Goal: Feedback & Contribution: Submit feedback/report problem

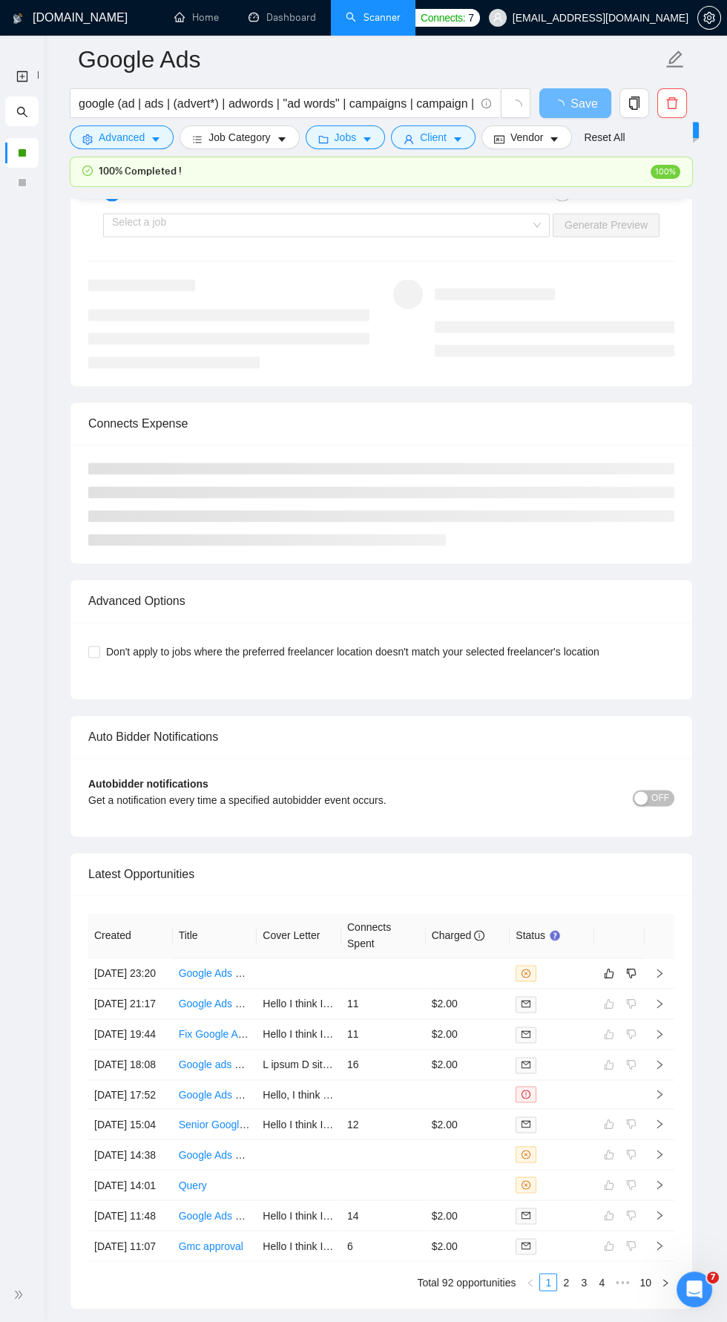
scroll to position [3008, 0]
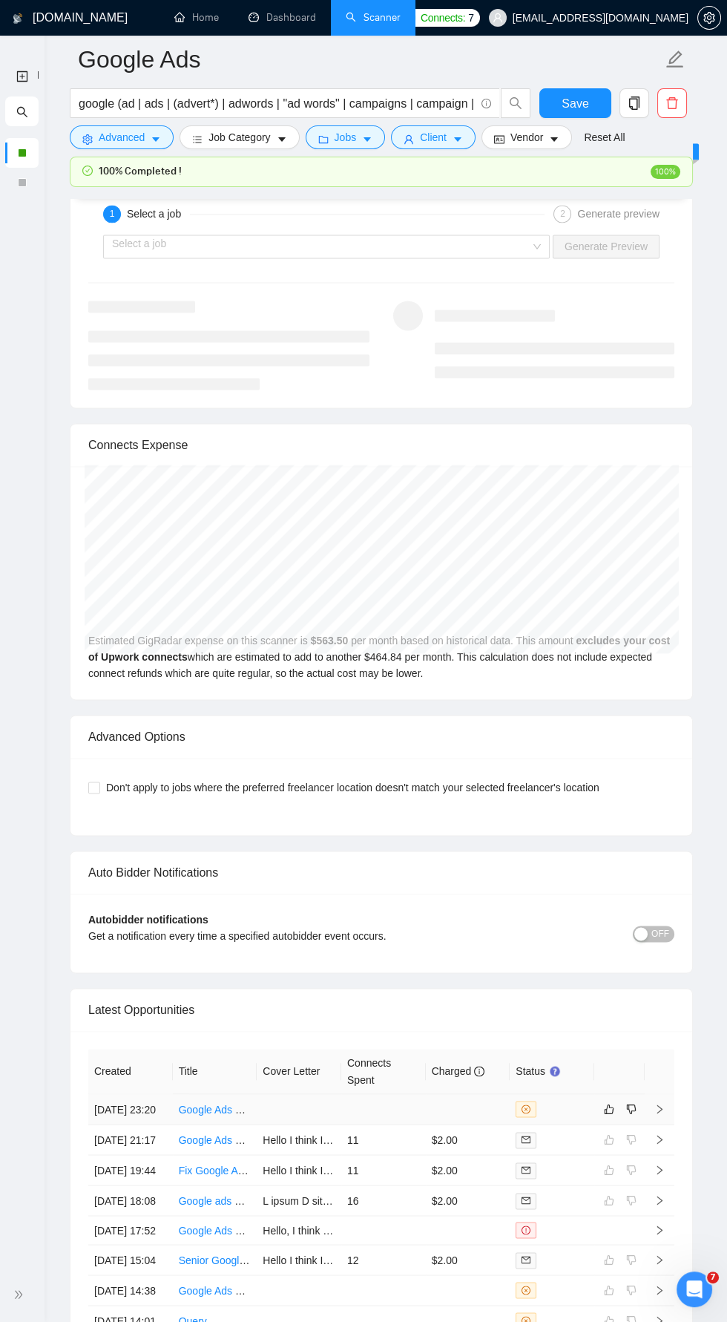
click at [654, 1109] on td at bounding box center [660, 1109] width 30 height 30
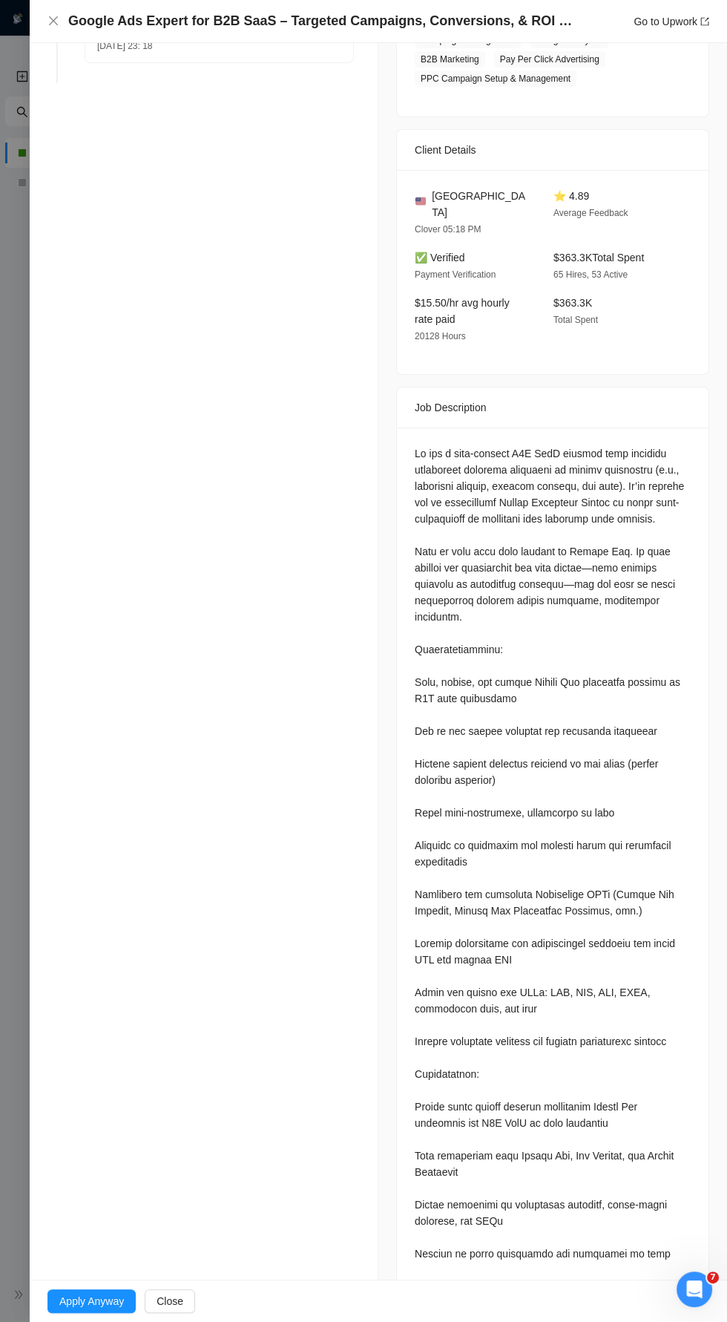
scroll to position [396, 0]
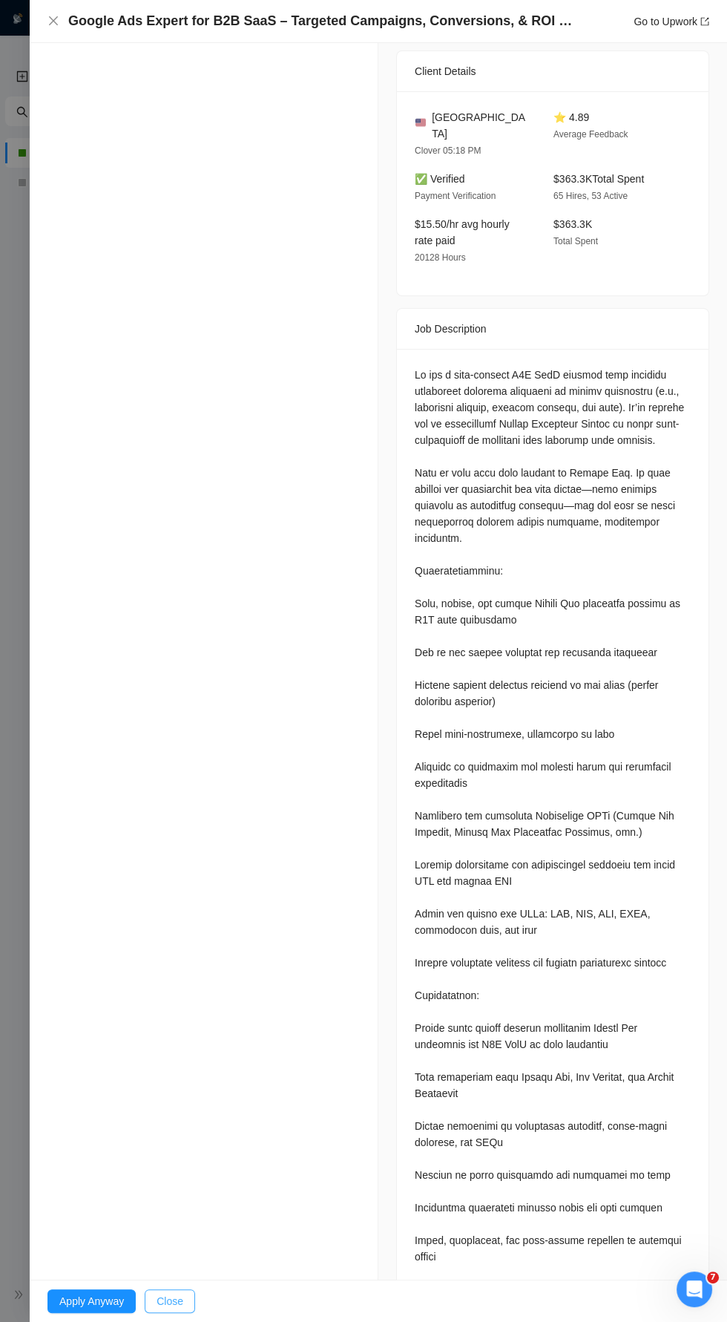
click at [171, 1309] on span "Close" at bounding box center [170, 1301] width 27 height 16
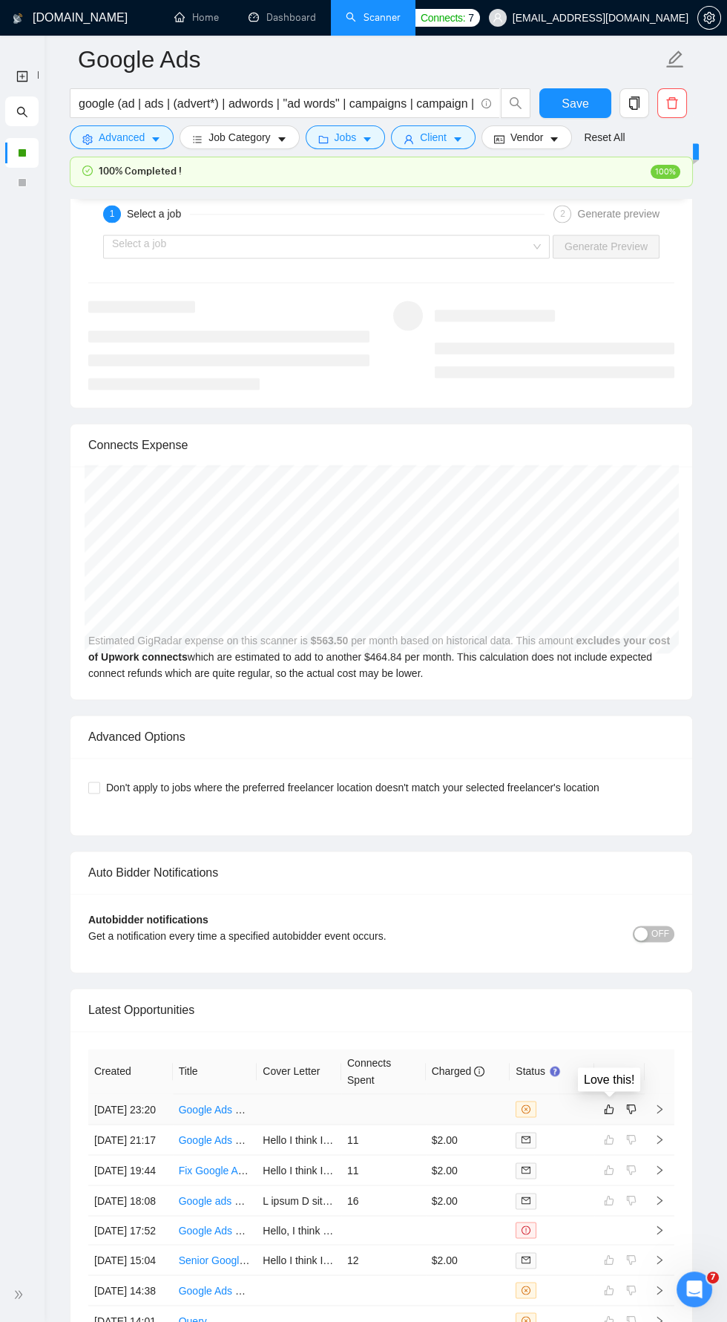
click at [600, 1104] on td at bounding box center [619, 1109] width 50 height 30
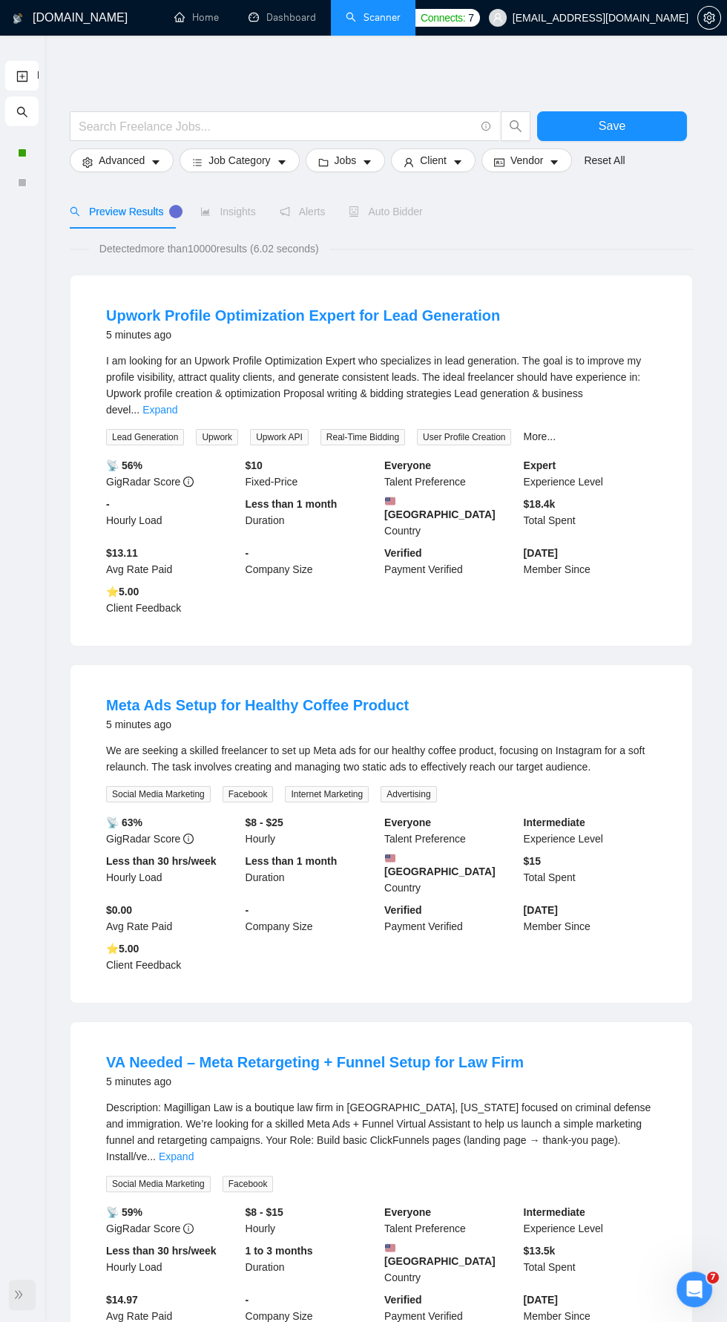
click at [27, 1289] on span "double-right" at bounding box center [20, 1294] width 15 height 15
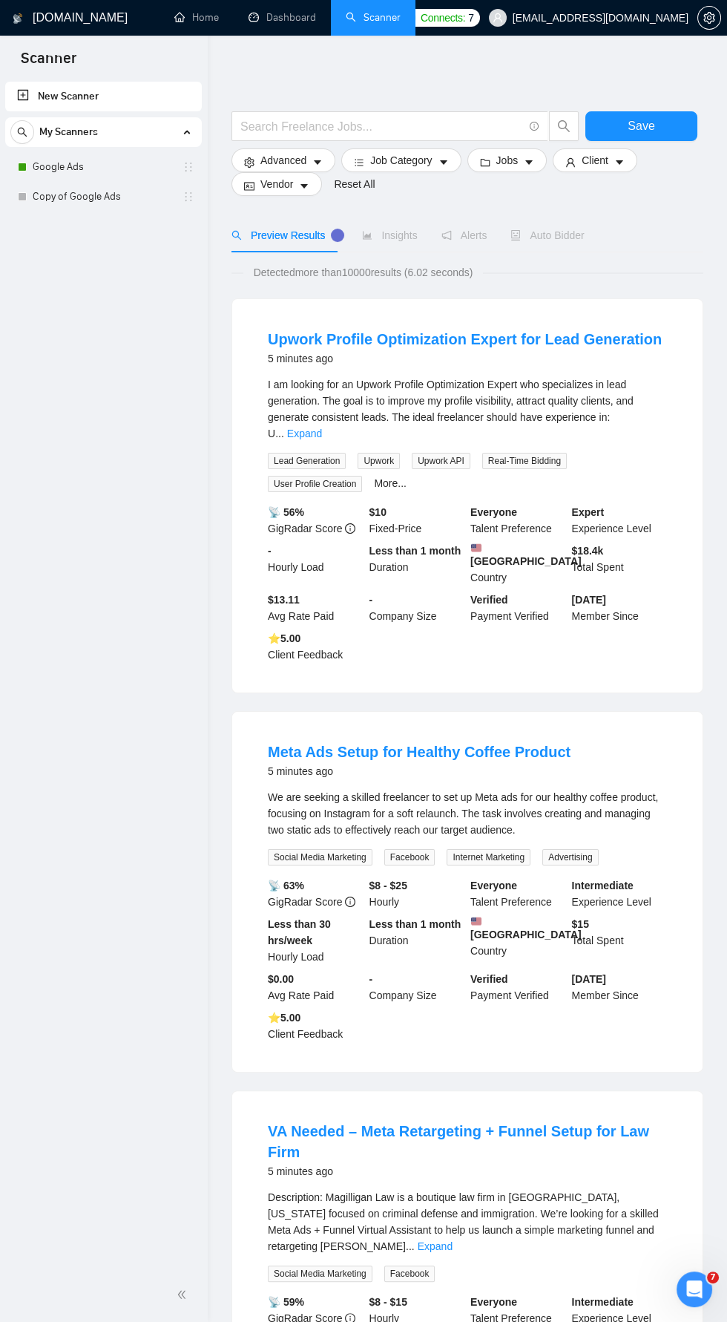
click at [13, 1290] on div at bounding box center [104, 1294] width 190 height 30
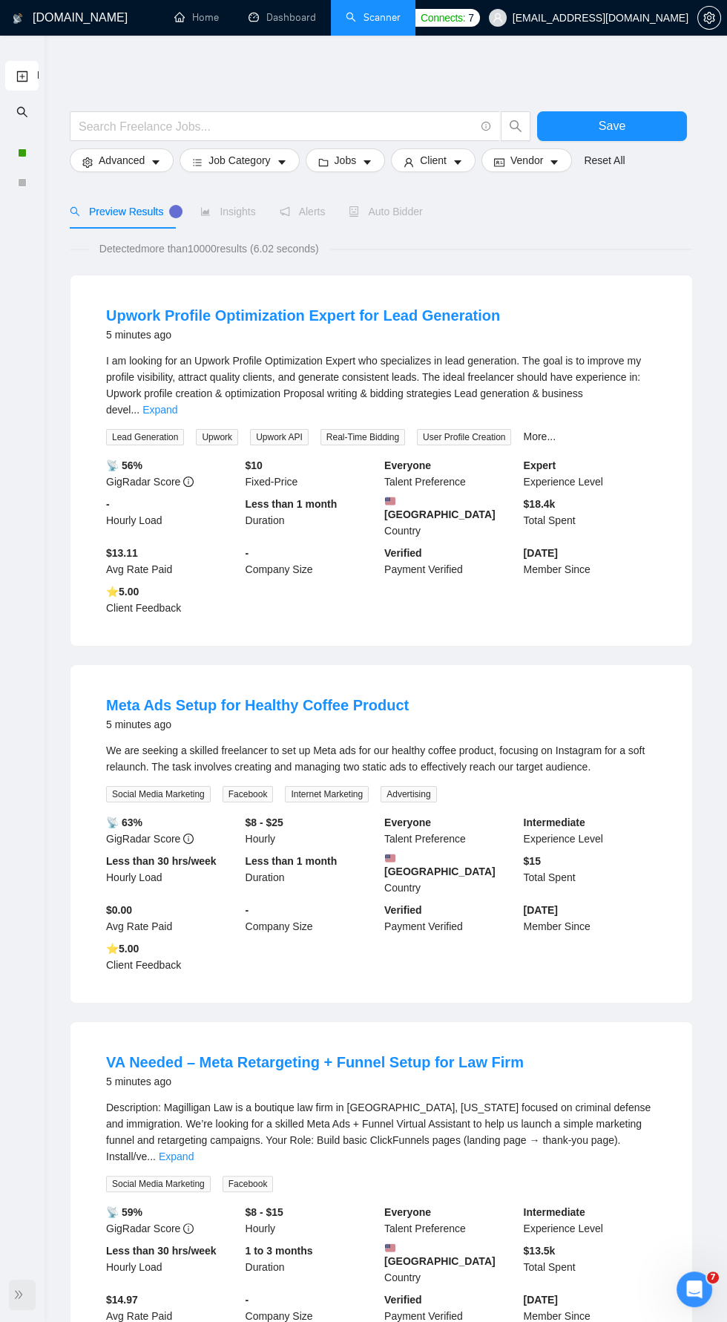
click at [23, 1299] on icon "double-right" at bounding box center [18, 1294] width 10 height 10
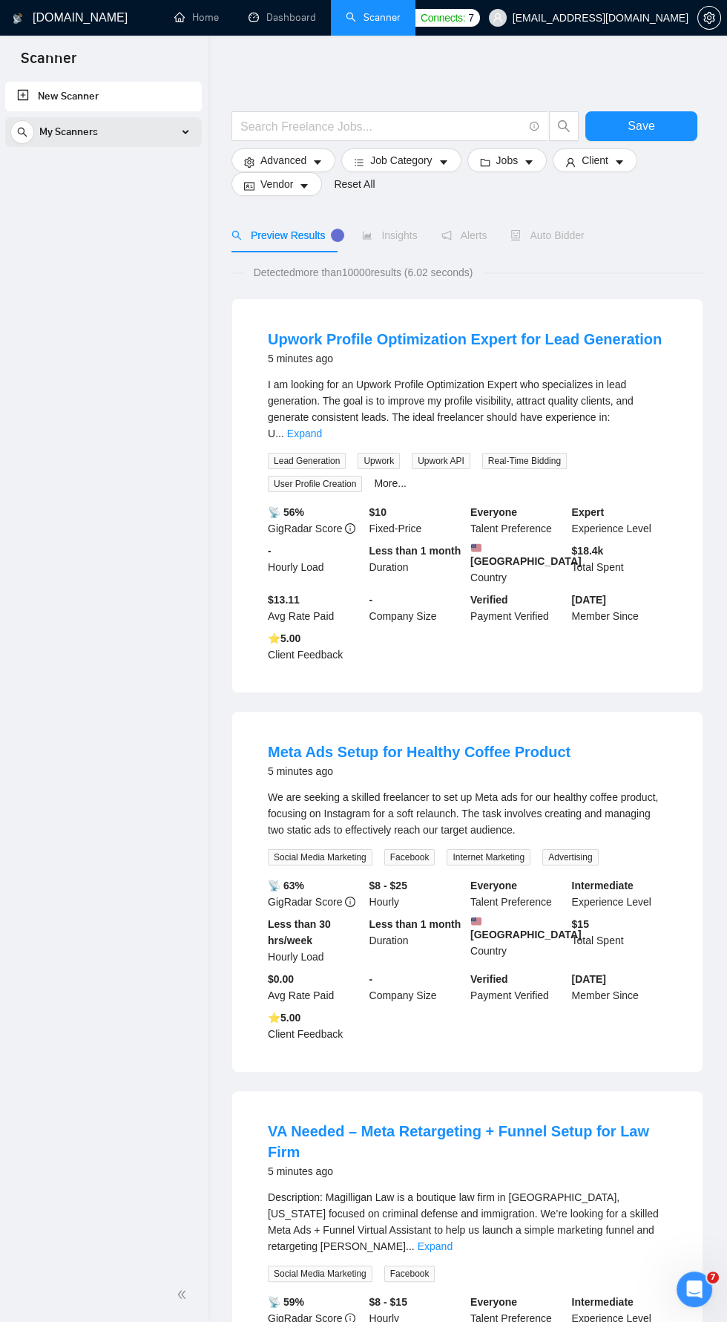
click at [185, 125] on div "My Scanners" at bounding box center [103, 132] width 186 height 30
click at [159, 171] on link "Google Ads" at bounding box center [103, 167] width 141 height 30
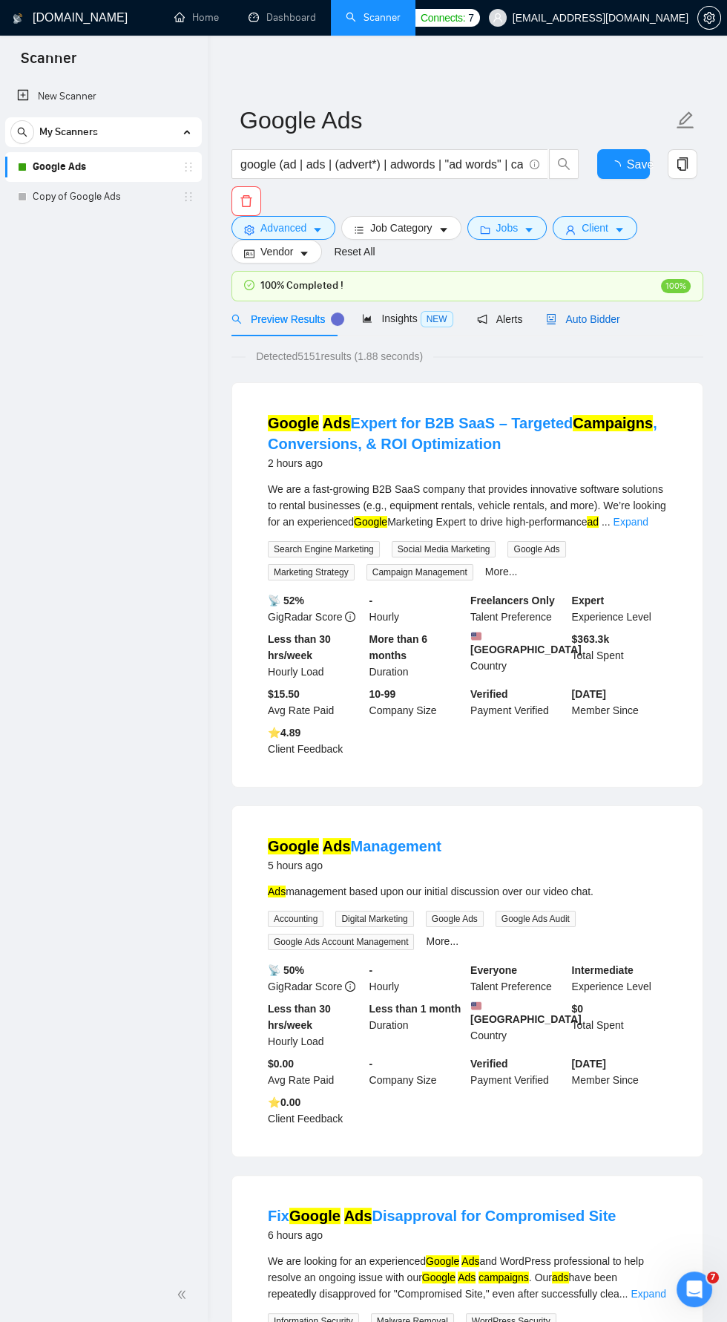
click at [594, 324] on span "Auto Bidder" at bounding box center [582, 319] width 73 height 12
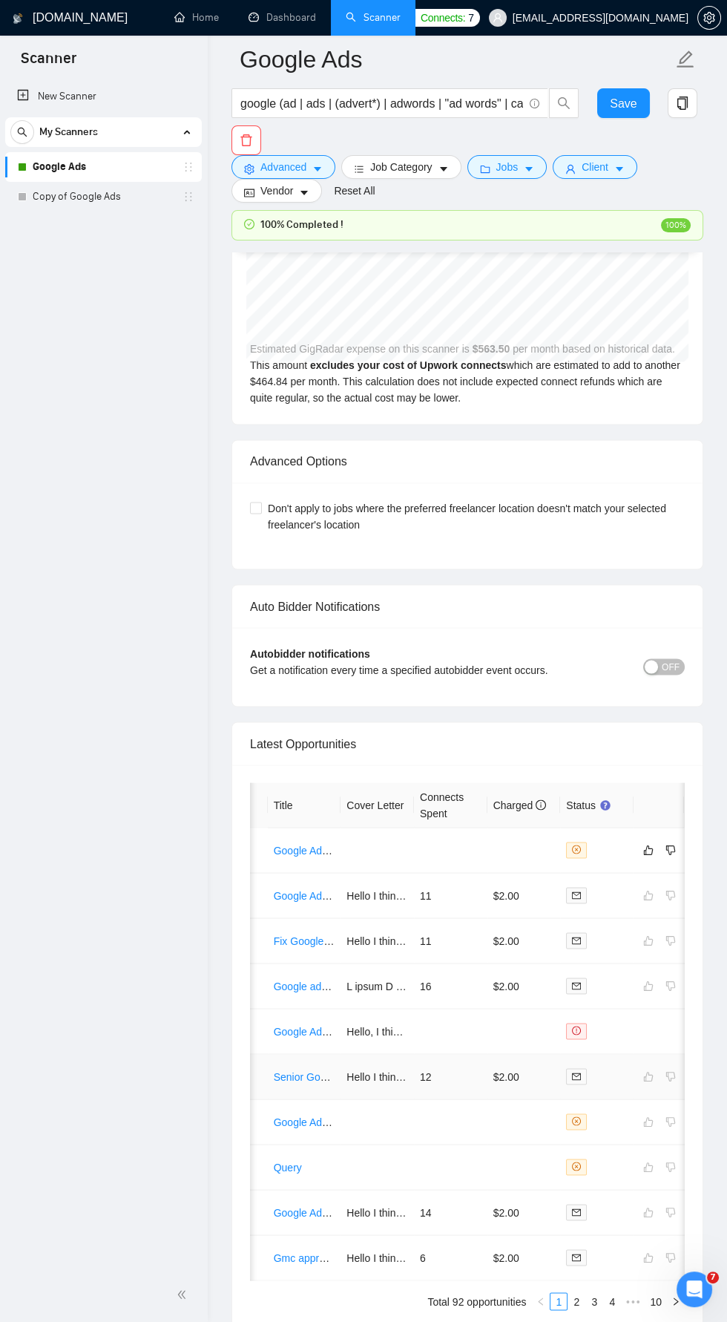
scroll to position [0, 84]
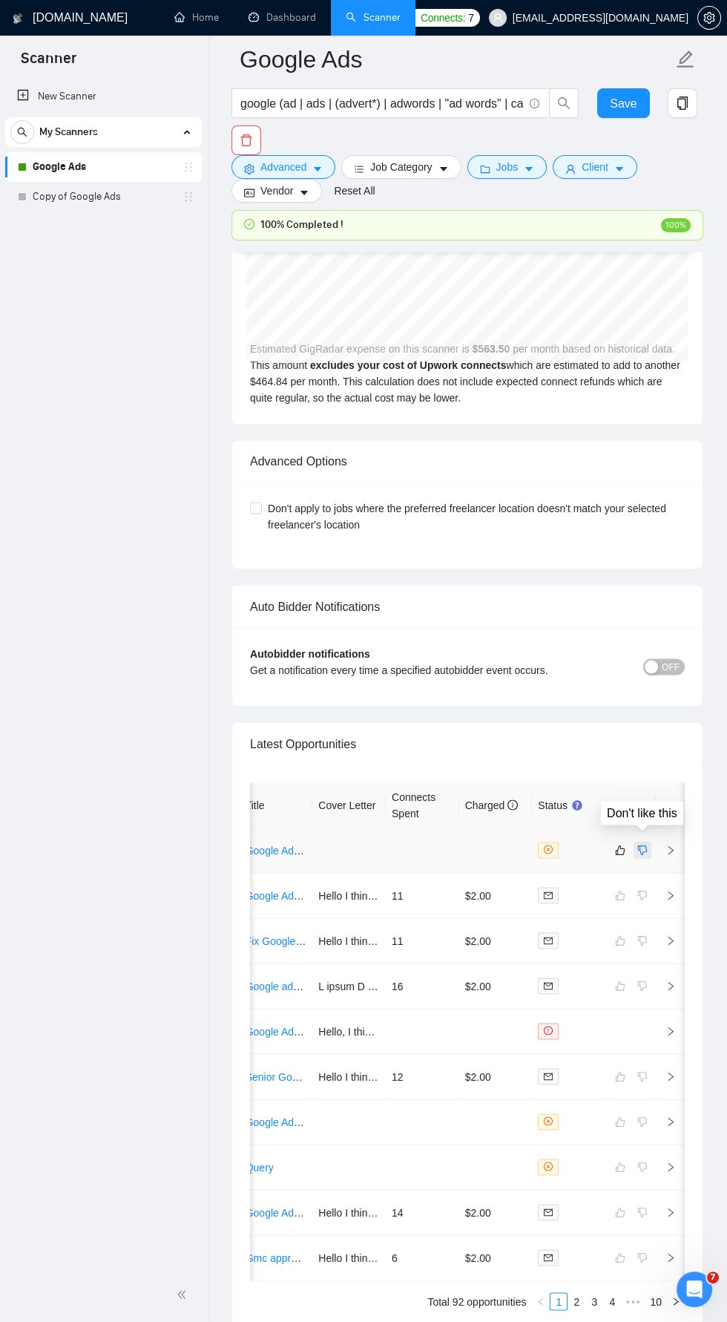
click at [638, 844] on icon "dislike" at bounding box center [642, 850] width 10 height 12
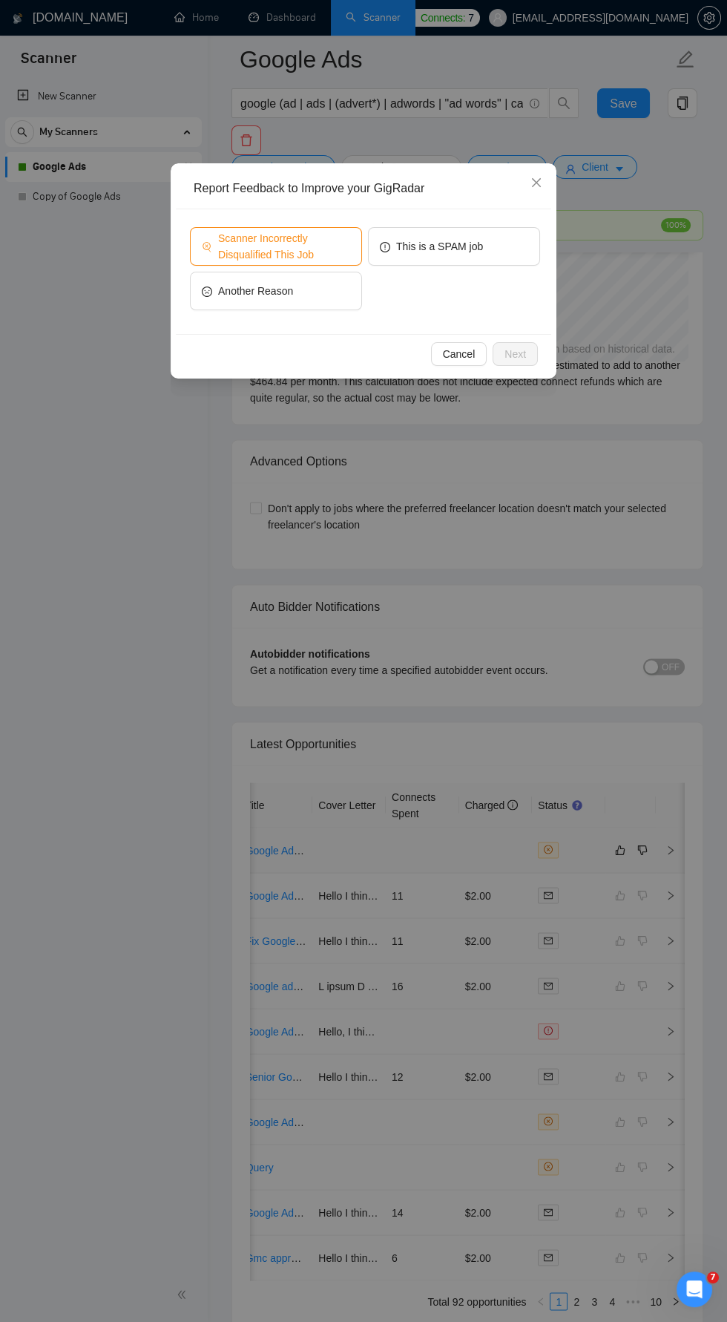
click at [315, 249] on span "Scanner Incorrectly Disqualified This Job" at bounding box center [284, 246] width 132 height 33
click at [511, 350] on span "Next" at bounding box center [516, 354] width 22 height 16
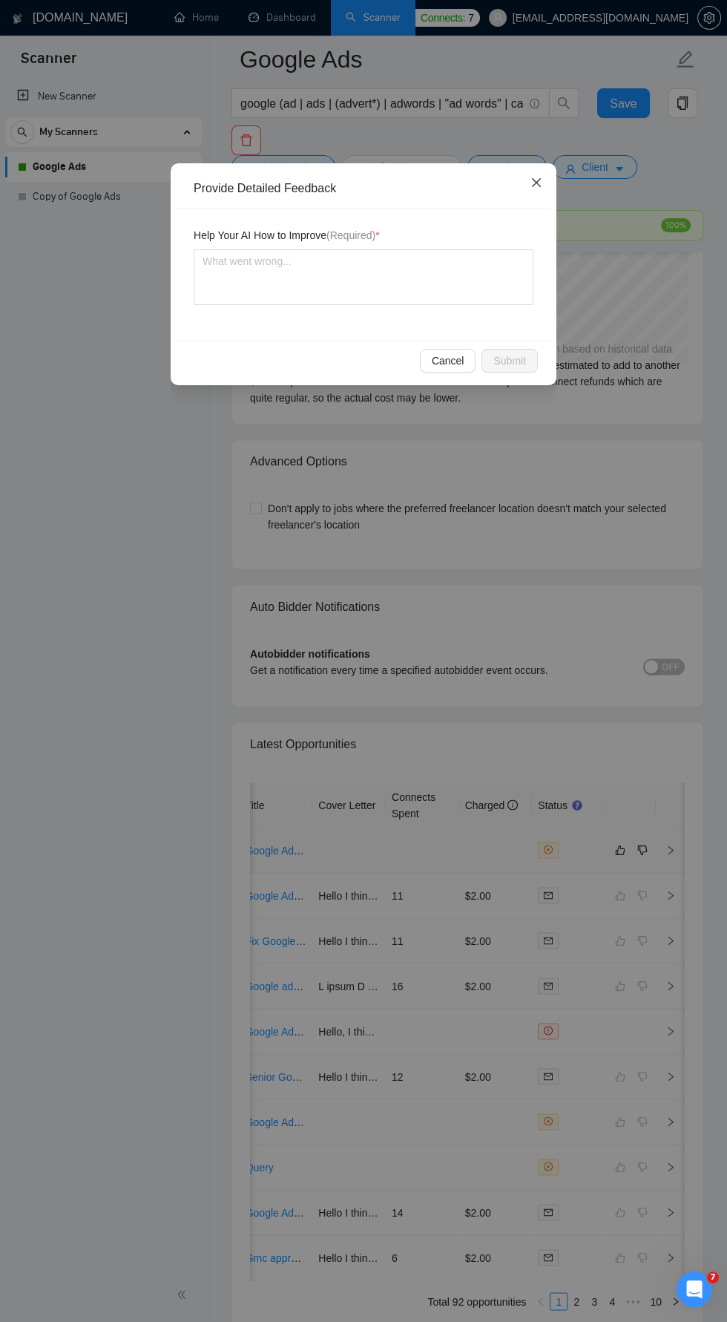
click at [527, 190] on span "Close" at bounding box center [536, 183] width 40 height 40
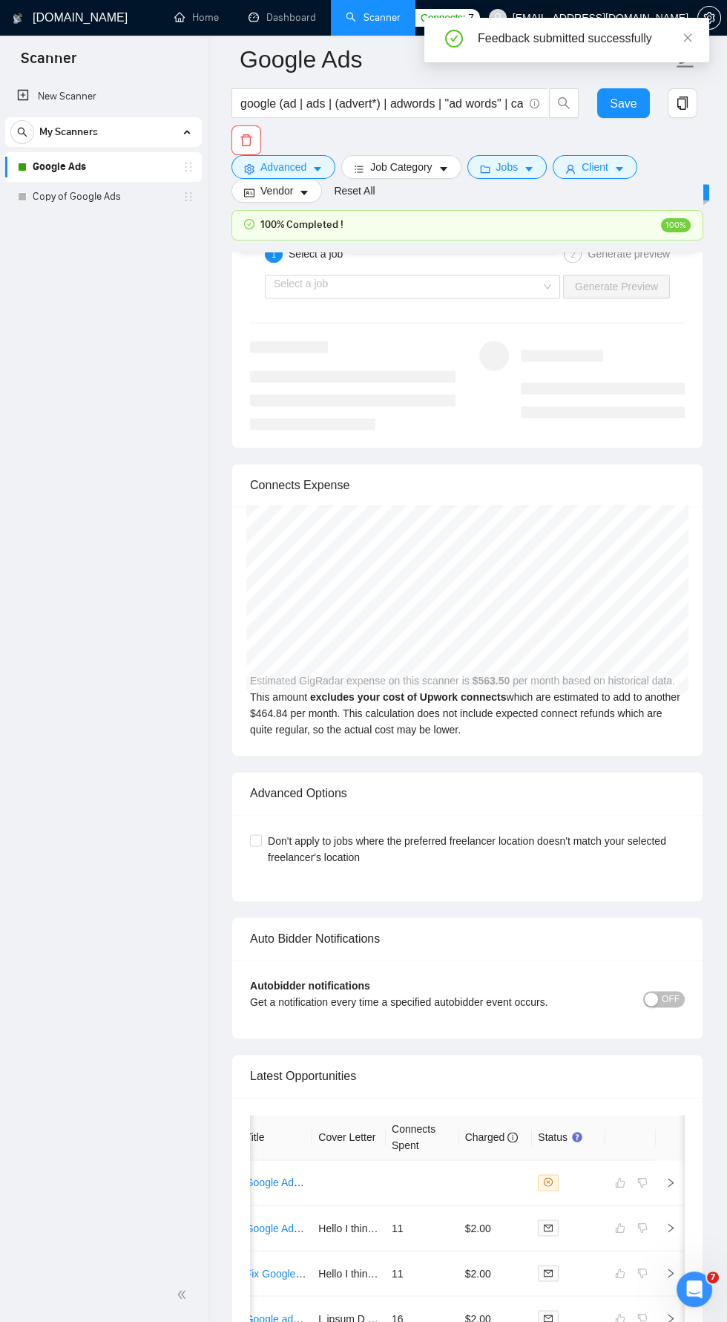
scroll to position [2885, 0]
